Goal: Task Accomplishment & Management: Manage account settings

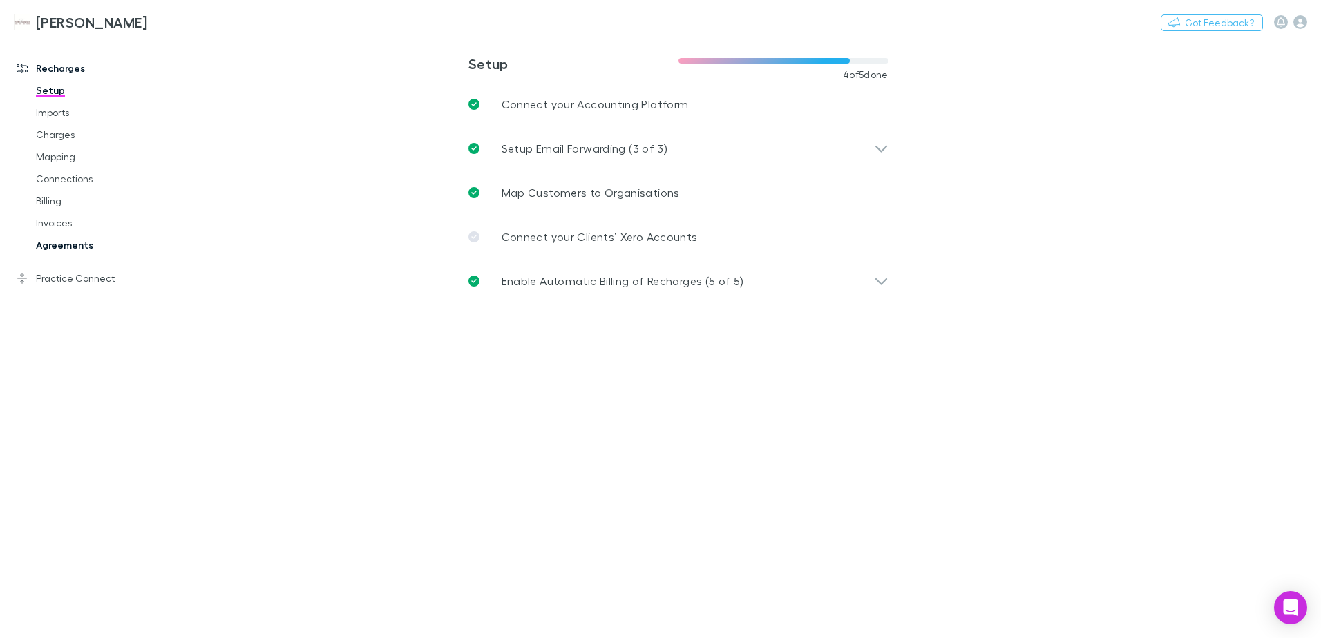
click at [70, 242] on link "Agreements" at bounding box center [104, 245] width 164 height 22
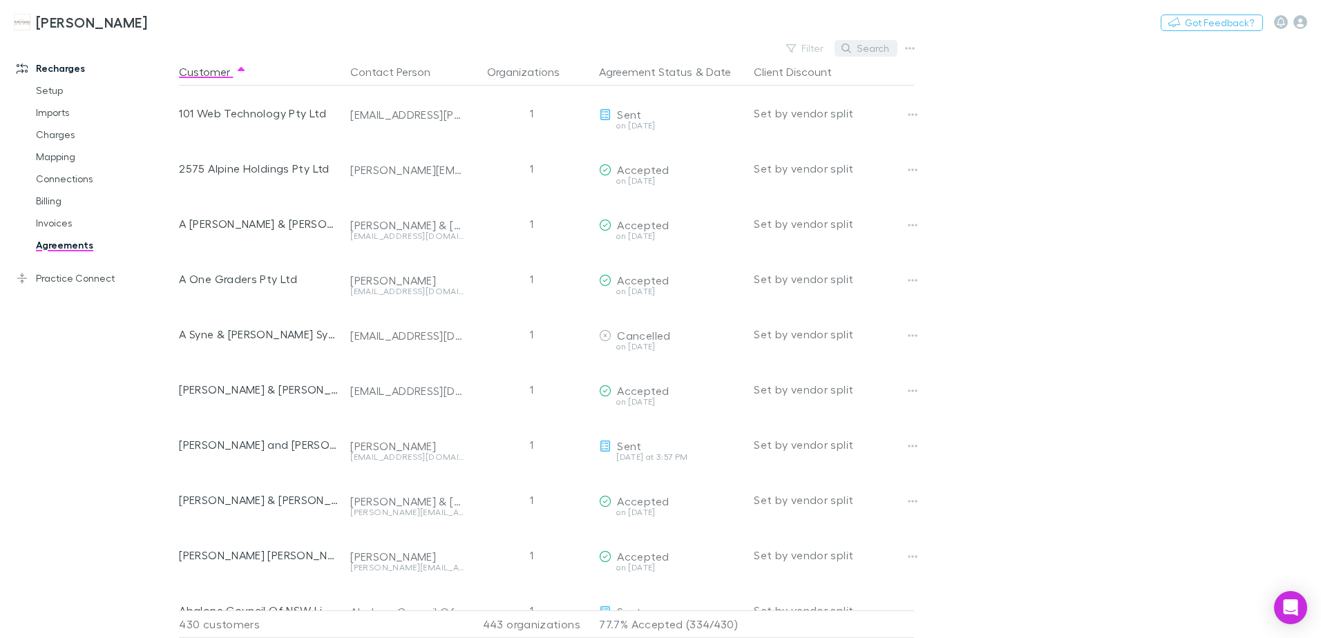
click at [867, 50] on button "Search" at bounding box center [865, 48] width 63 height 17
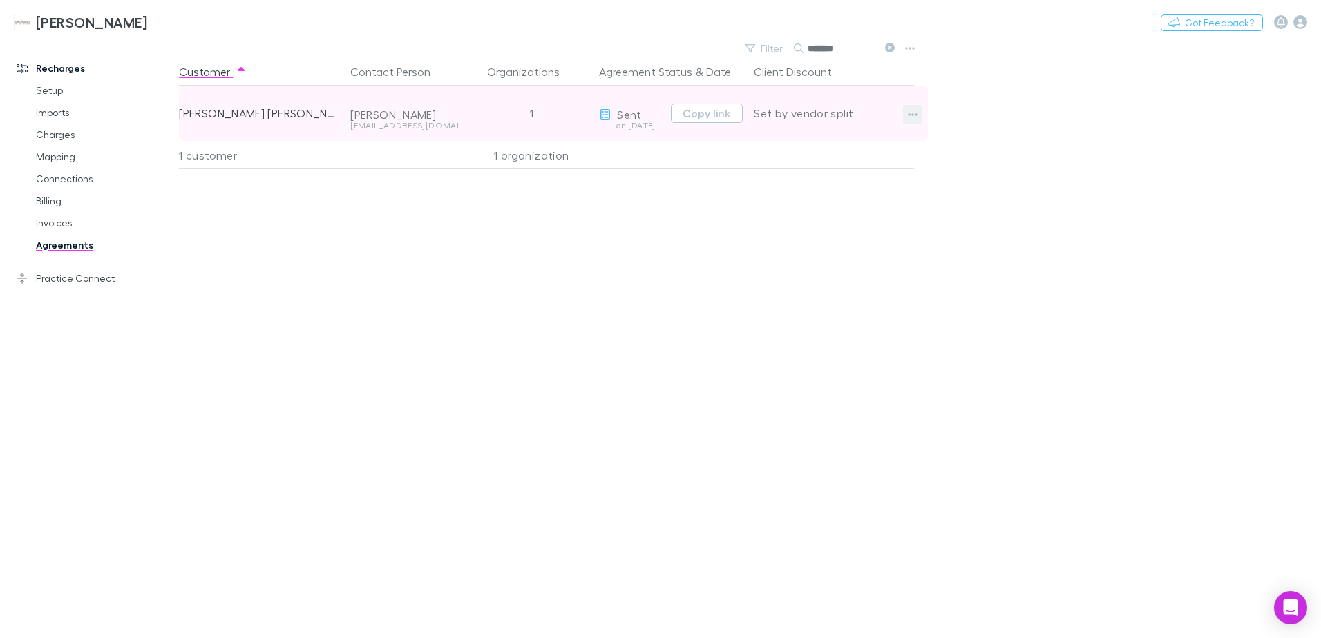
type input "*******"
click at [903, 115] on button "button" at bounding box center [912, 114] width 19 height 19
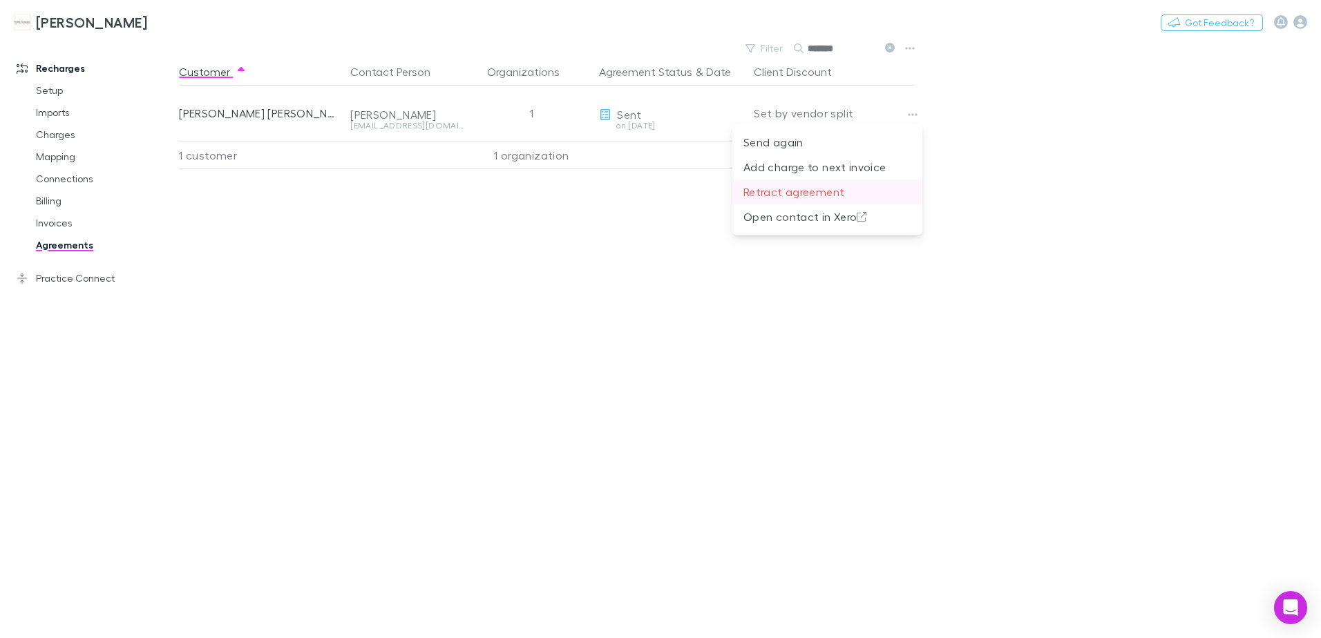
click at [839, 191] on p "Retract agreement" at bounding box center [827, 192] width 168 height 17
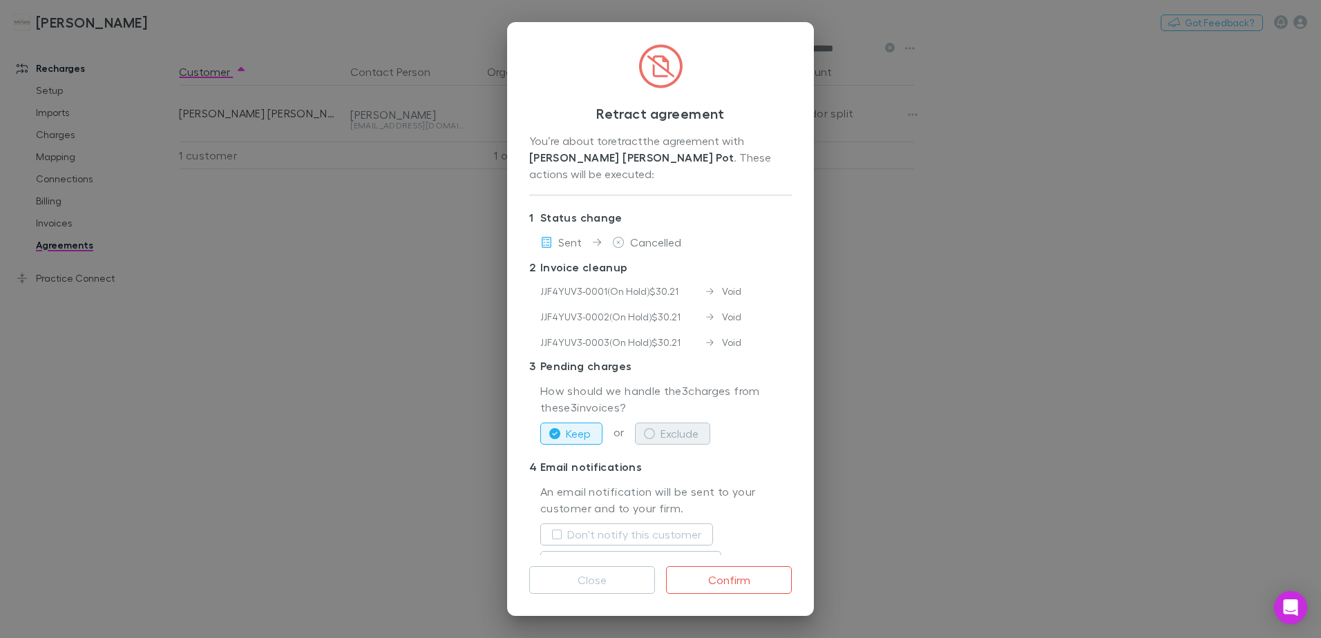
click at [688, 423] on button "Exclude" at bounding box center [672, 434] width 75 height 22
click at [735, 579] on button "Confirm" at bounding box center [729, 580] width 126 height 28
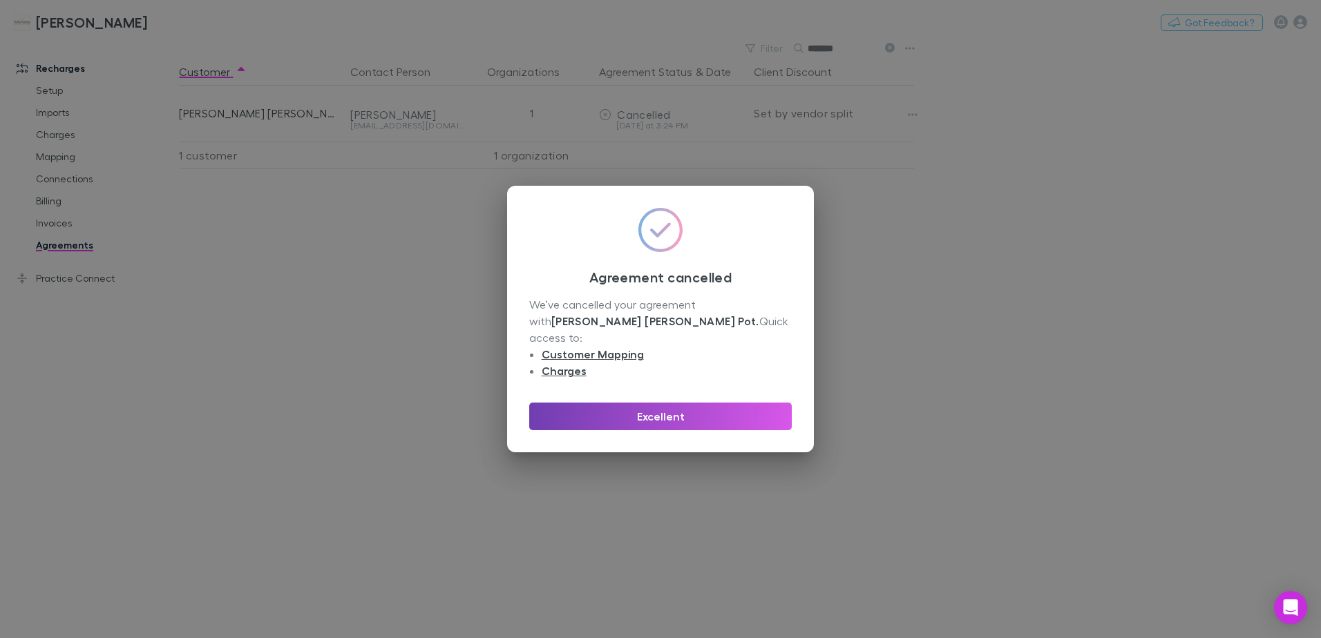
click at [683, 410] on button "Excellent" at bounding box center [660, 417] width 262 height 28
